Goal: Transaction & Acquisition: Purchase product/service

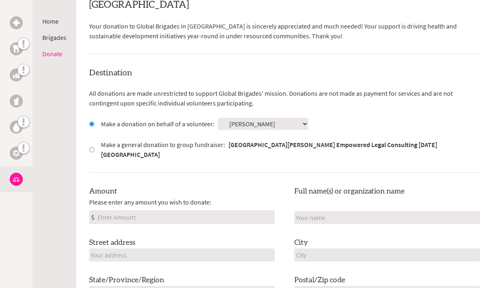
scroll to position [194, 0]
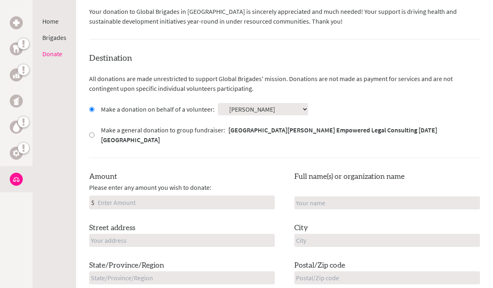
click at [149, 196] on input "Amount" at bounding box center [185, 202] width 178 height 13
type input "1"
type input "500"
click at [296, 156] on div "Destination All donations are made unrestricted to support Global Brigades' mis…" at bounding box center [284, 194] width 391 height 283
click at [156, 234] on input "text" at bounding box center [182, 240] width 186 height 13
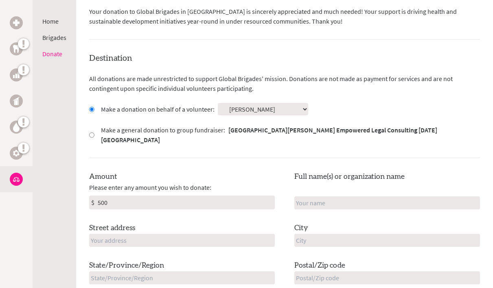
type input "[STREET_ADDRESS]"
type input "[PERSON_NAME]"
type input "Antigonish"
type input "NS"
type input "B2G1S3"
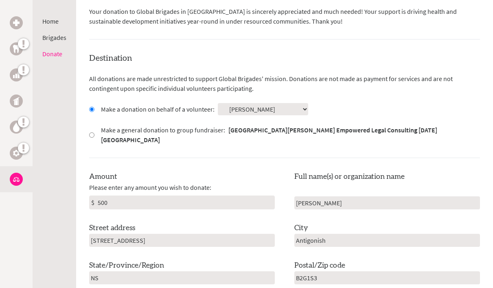
type input "[GEOGRAPHIC_DATA]"
type input "[EMAIL_ADDRESS][DOMAIN_NAME]"
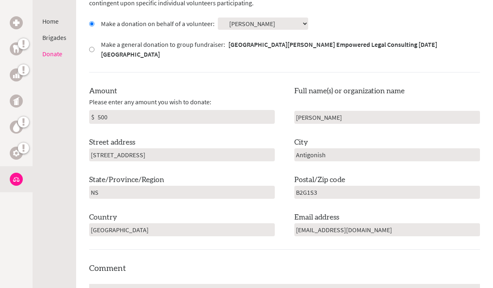
scroll to position [280, 0]
click at [307, 185] on input "B2G1S3" at bounding box center [387, 191] width 186 height 13
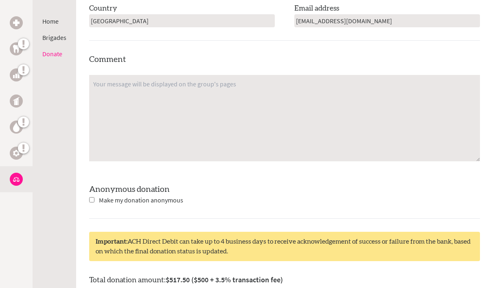
scroll to position [501, 0]
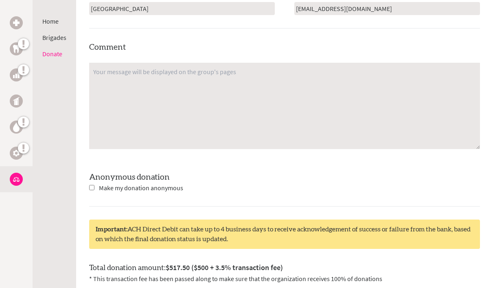
type input "B2G 1S3"
click at [140, 184] on span "Make my donation anonymous" at bounding box center [141, 188] width 84 height 8
click at [92, 185] on input "checkbox" at bounding box center [91, 187] width 5 height 5
checkbox input "true"
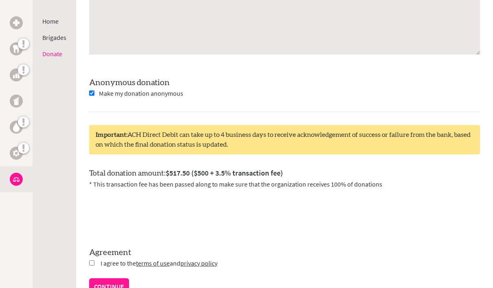
click at [91, 260] on input "checkbox" at bounding box center [91, 262] width 5 height 5
checkbox input "true"
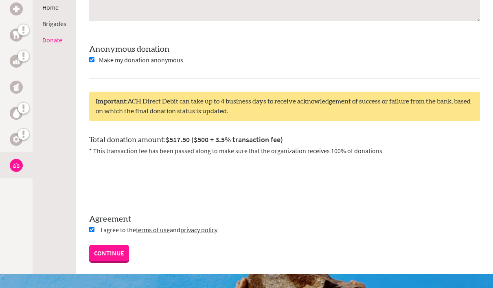
scroll to position [629, 0]
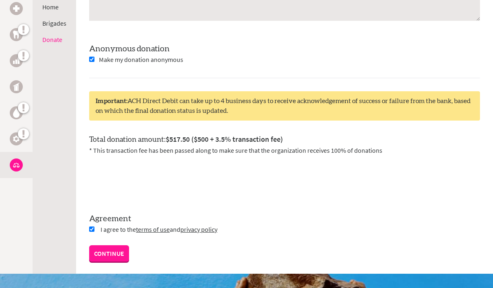
click at [109, 245] on link "CONTINUE" at bounding box center [109, 253] width 40 height 16
